Goal: Information Seeking & Learning: Learn about a topic

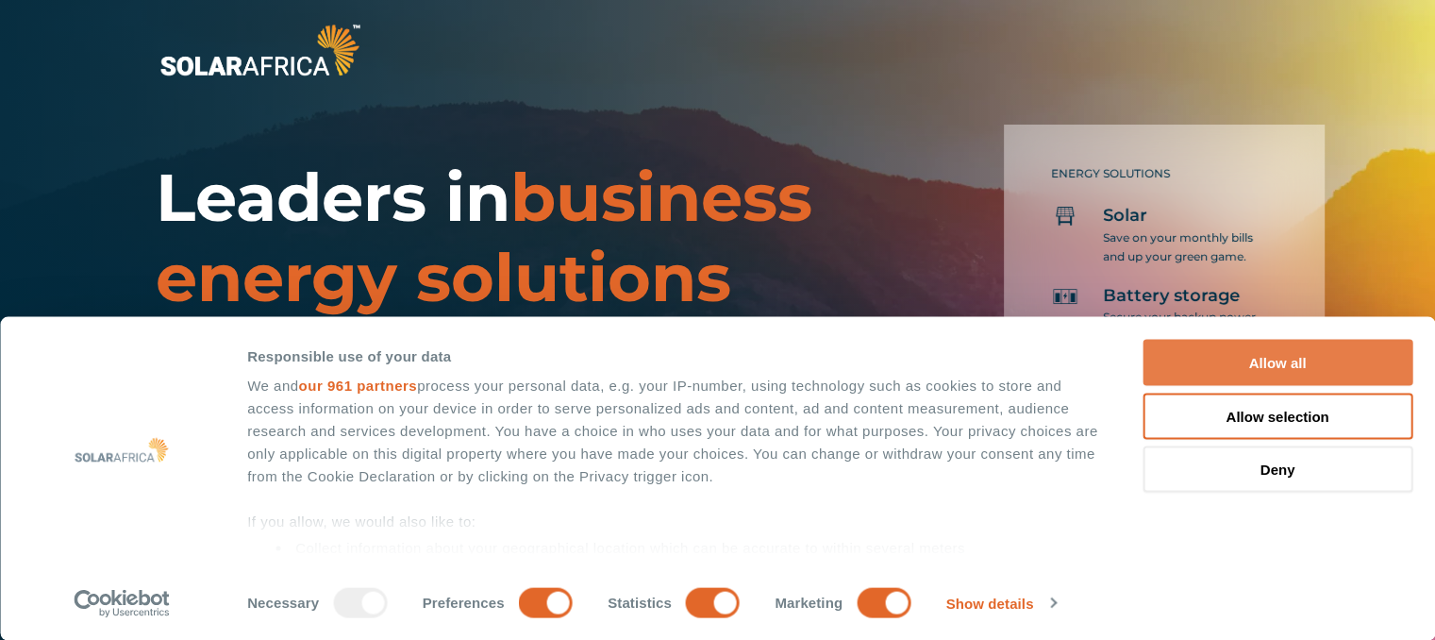
click at [1261, 348] on button "Allow all" at bounding box center [1277, 363] width 270 height 46
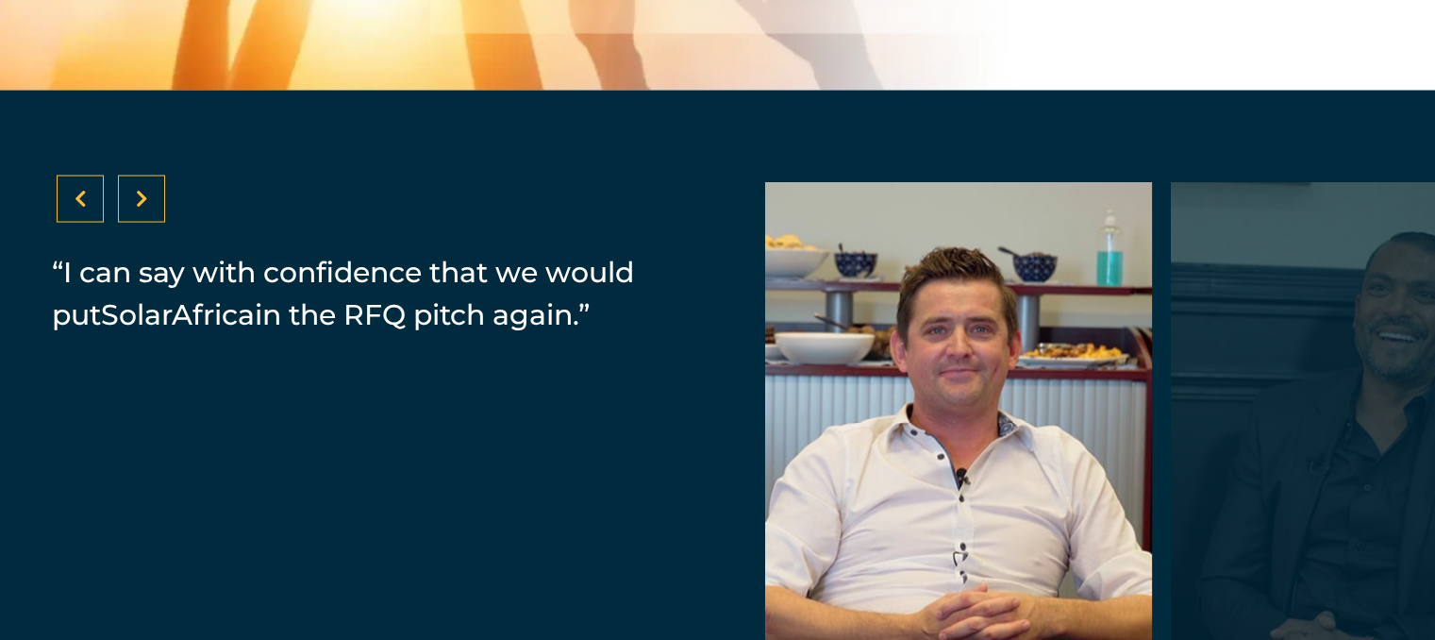
scroll to position [3867, 0]
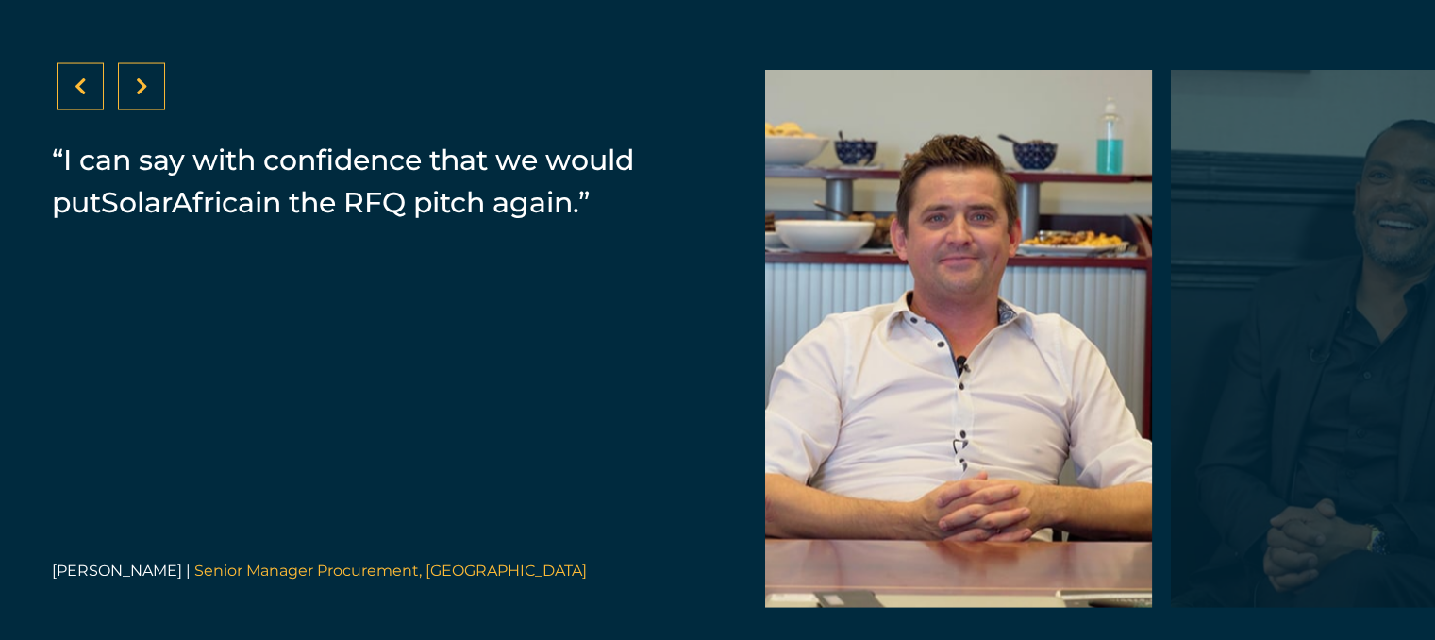
click at [1320, 406] on div at bounding box center [1364, 339] width 387 height 538
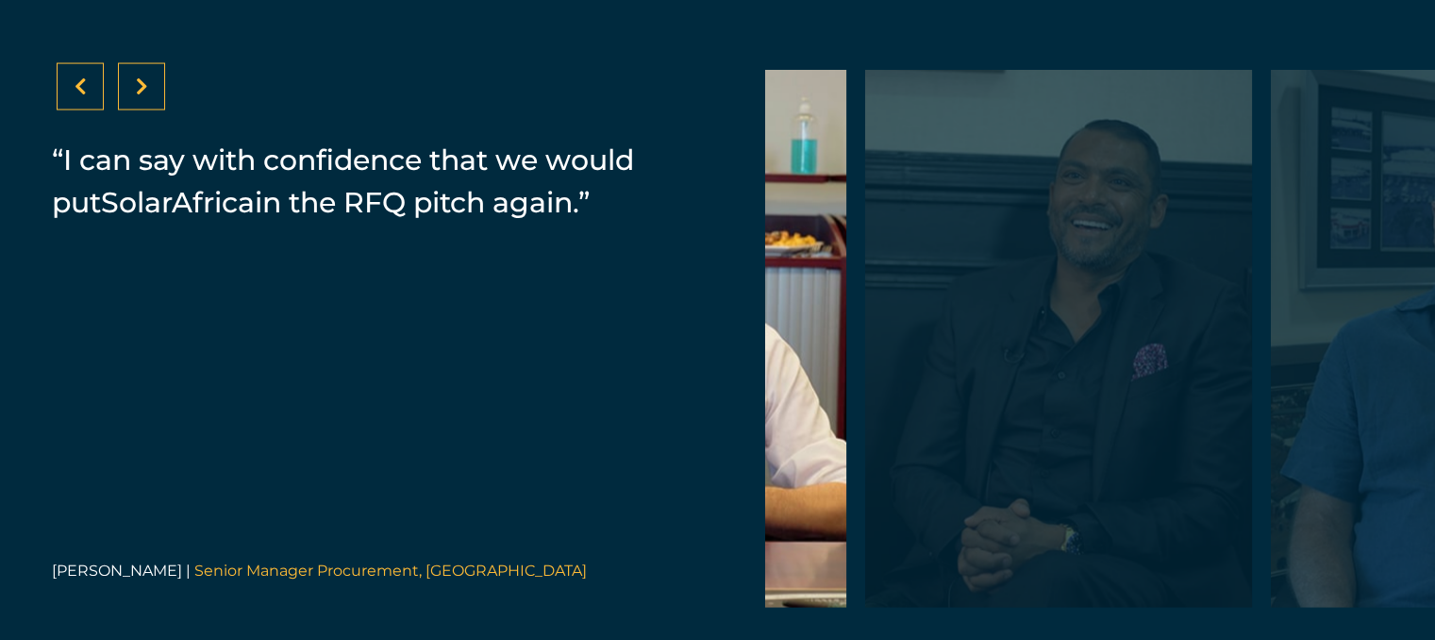
drag, startPoint x: 1109, startPoint y: 407, endPoint x: 735, endPoint y: 405, distance: 374.5
click at [735, 405] on div "“SolarAfrica provided us with a PPA. It's a zero investment cost for Zibo which…" at bounding box center [717, 338] width 1435 height 721
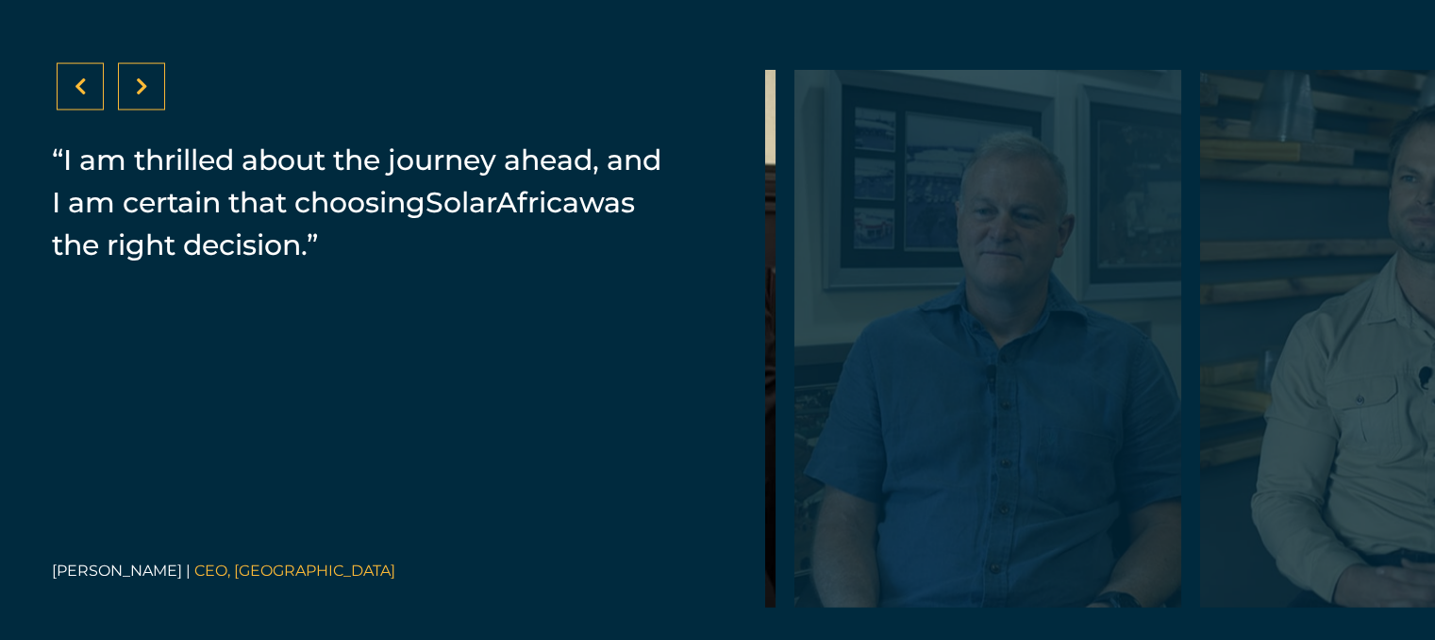
drag, startPoint x: 988, startPoint y: 362, endPoint x: 610, endPoint y: 401, distance: 379.3
click at [610, 401] on div "“SolarAfrica provided us with a PPA. It's a zero investment cost for Zibo which…" at bounding box center [717, 338] width 1435 height 721
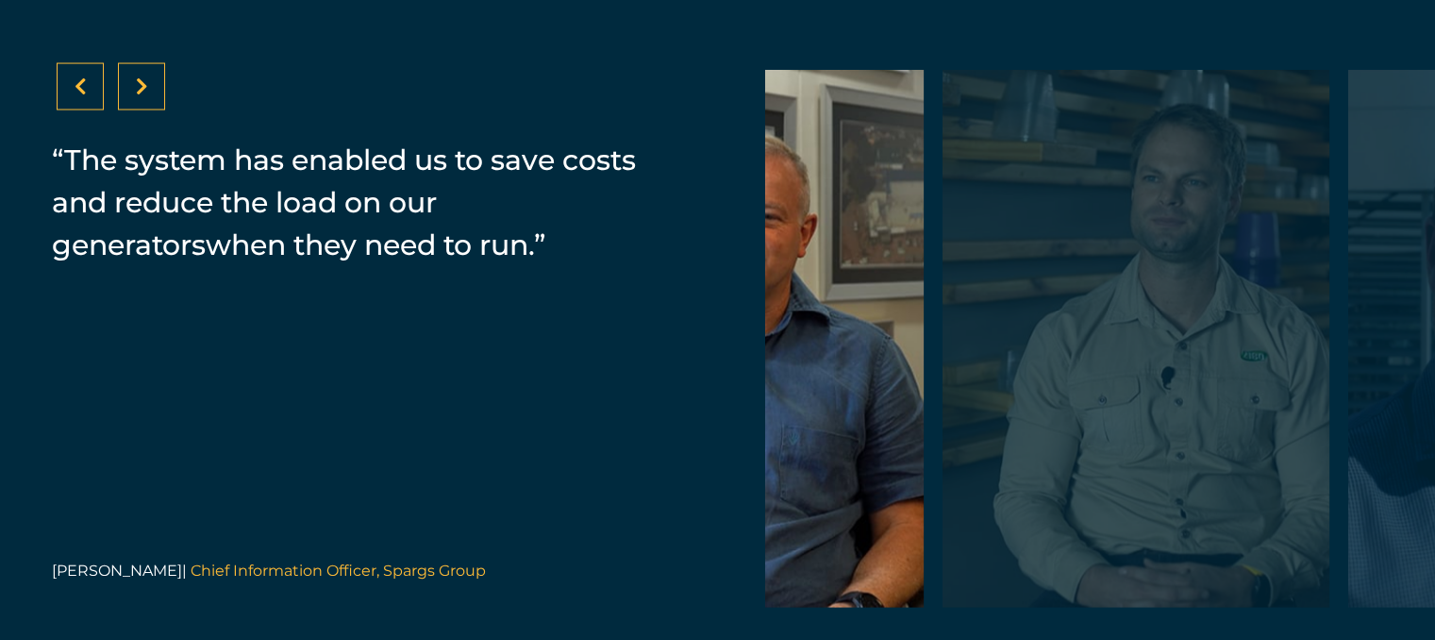
drag, startPoint x: 1023, startPoint y: 374, endPoint x: 726, endPoint y: 381, distance: 297.2
click at [726, 381] on div "“SolarAfrica provided us with a PPA. It's a zero investment cost for Zibo which…" at bounding box center [717, 338] width 1435 height 721
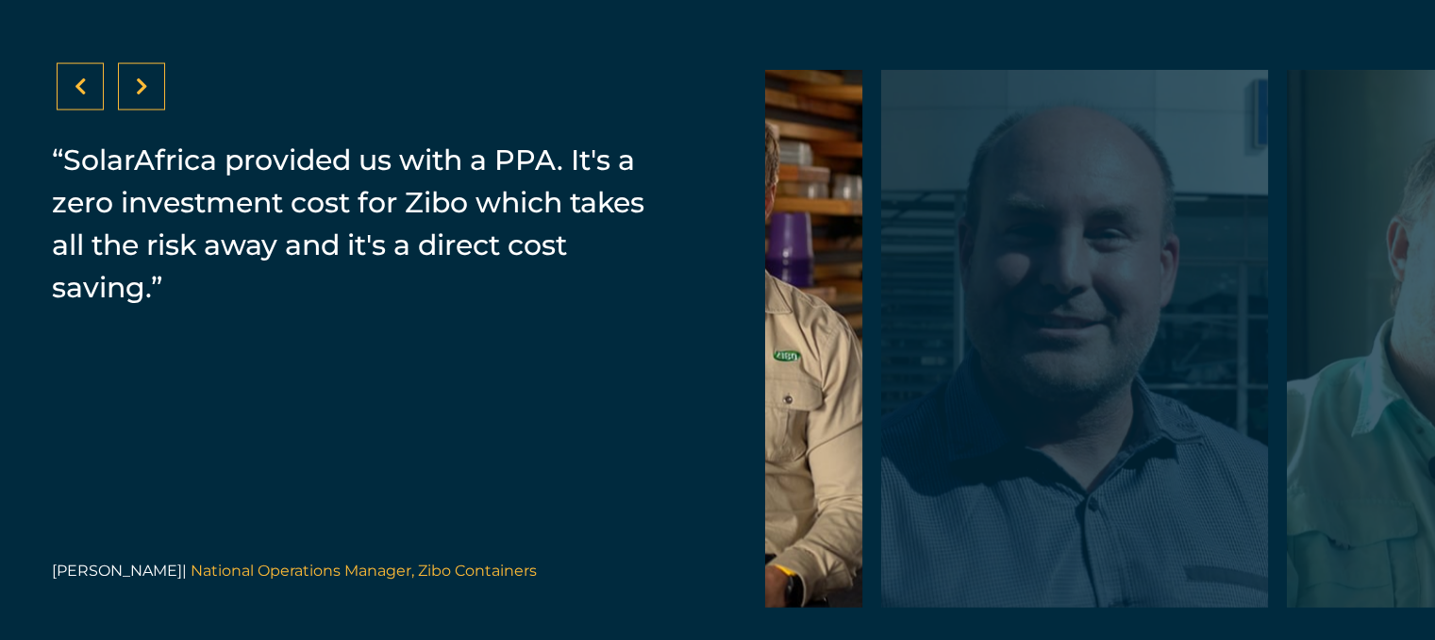
drag, startPoint x: 1004, startPoint y: 353, endPoint x: 713, endPoint y: 367, distance: 290.9
click at [688, 370] on div "“SolarAfrica provided us with a PPA. It's a zero investment cost for Zibo which…" at bounding box center [717, 338] width 1435 height 721
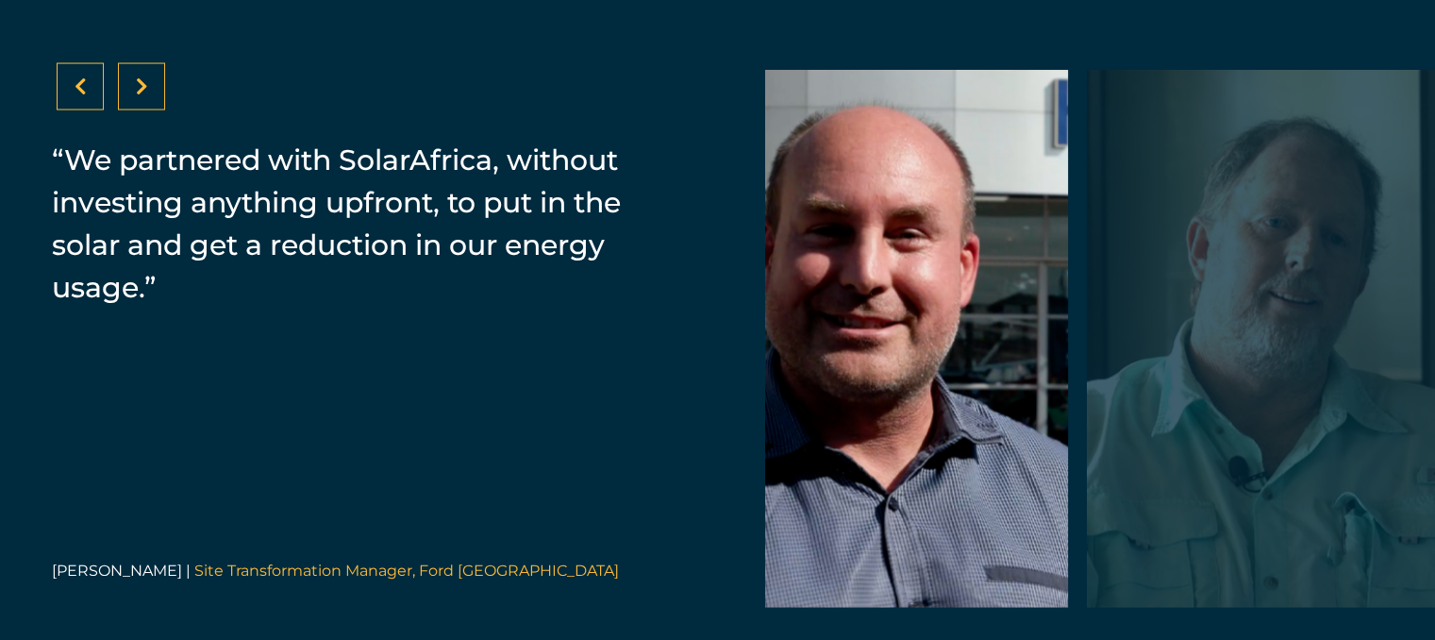
drag, startPoint x: 1081, startPoint y: 360, endPoint x: 773, endPoint y: 369, distance: 308.6
click at [773, 369] on div at bounding box center [874, 339] width 387 height 538
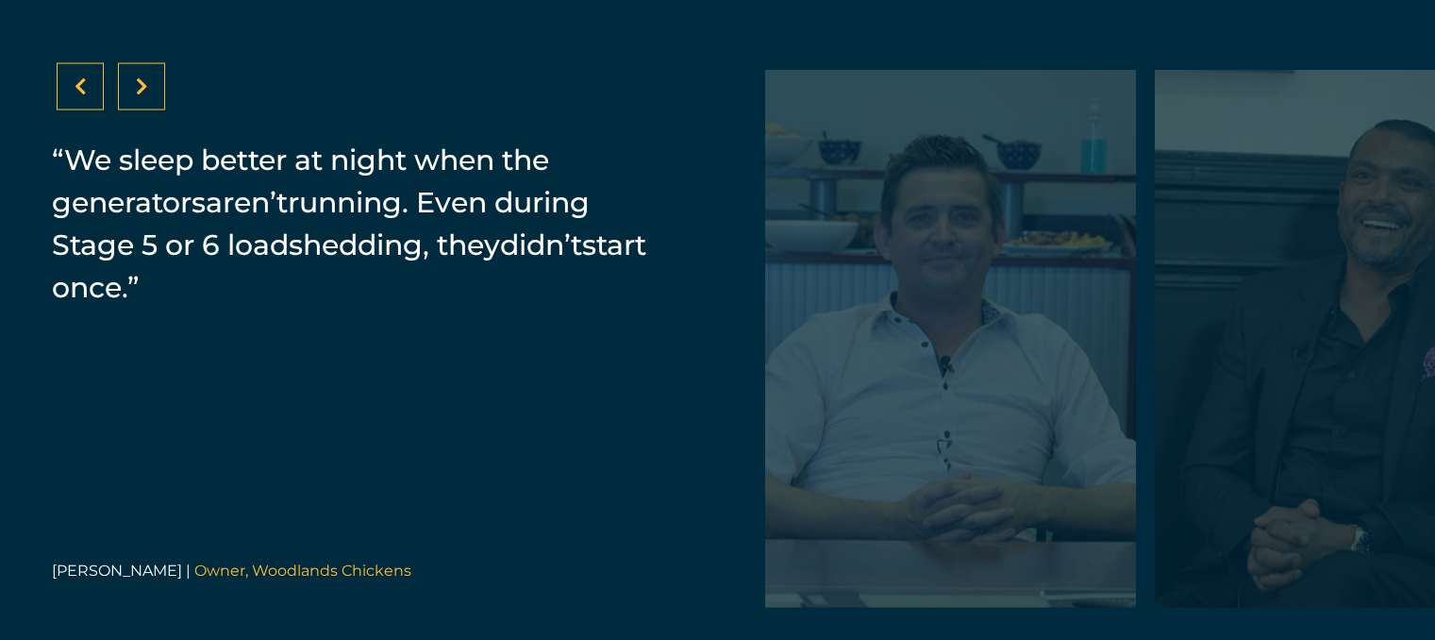
drag, startPoint x: 1045, startPoint y: 355, endPoint x: 623, endPoint y: 371, distance: 421.9
click at [623, 371] on div "“SolarAfrica provided us with a PPA. It's a zero investment cost for Zibo which…" at bounding box center [717, 338] width 1435 height 721
